Goal: Find specific page/section: Find specific page/section

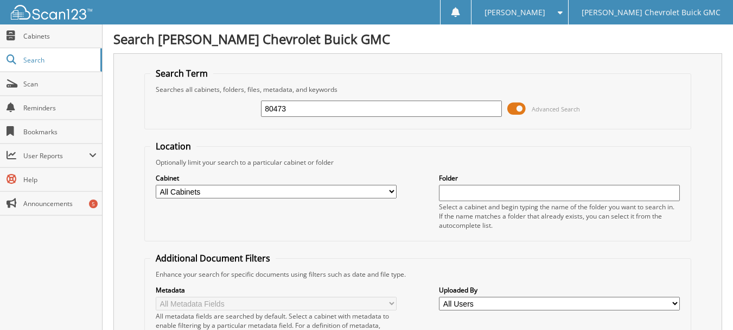
type input "80473"
type input "3"
type input "08473"
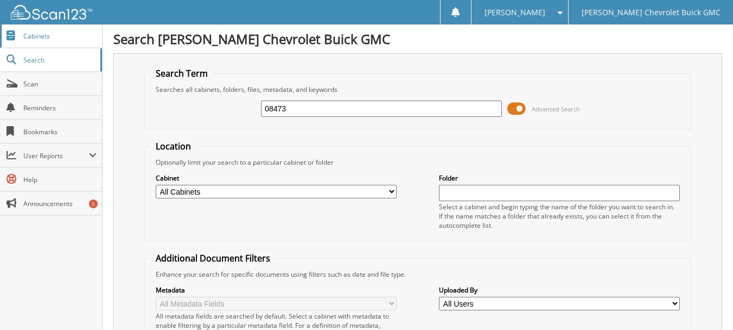
click at [48, 33] on span "Cabinets" at bounding box center [59, 35] width 73 height 9
type input "08473"
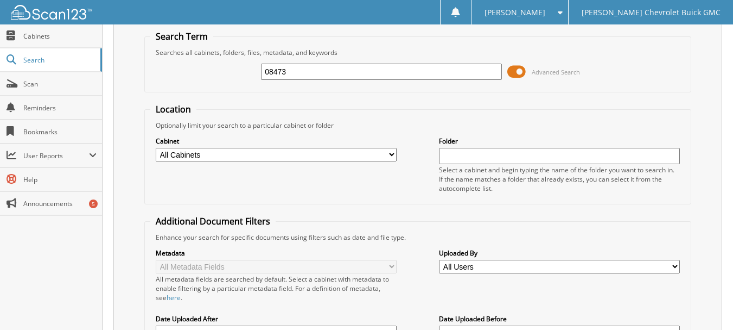
scroll to position [54, 0]
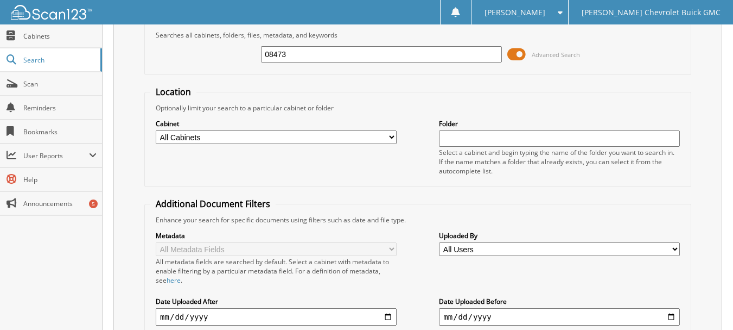
click at [523, 55] on span at bounding box center [517, 54] width 18 height 16
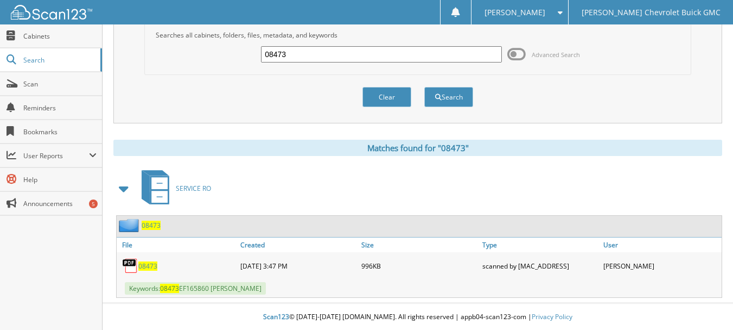
click at [347, 58] on input "08473" at bounding box center [381, 54] width 241 height 16
click at [462, 92] on button "Search" at bounding box center [449, 97] width 49 height 20
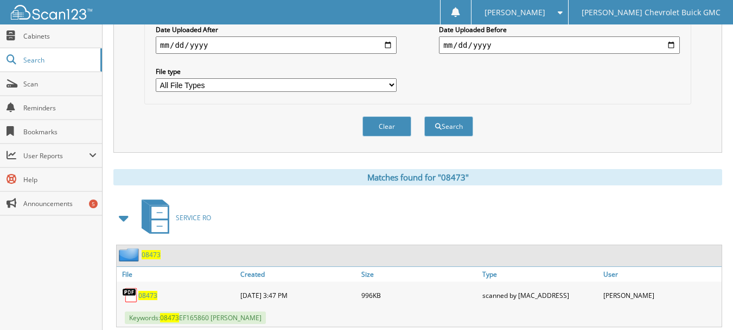
scroll to position [356, 0]
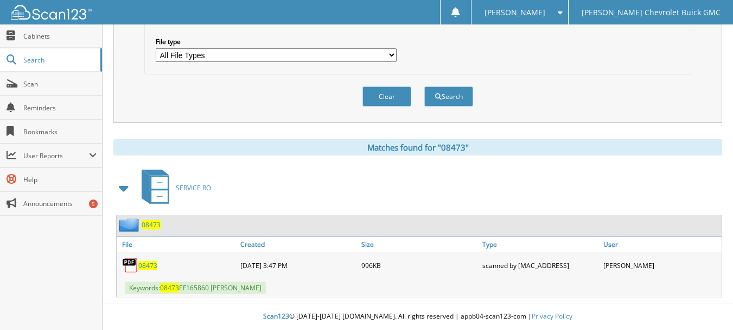
click at [149, 264] on span "08473" at bounding box center [147, 265] width 19 height 9
